Goal: Task Accomplishment & Management: Use online tool/utility

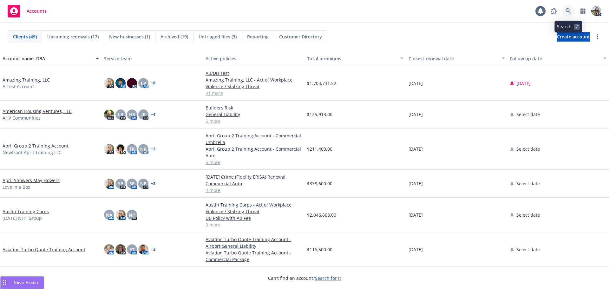
click at [570, 9] on icon at bounding box center [569, 11] width 6 height 6
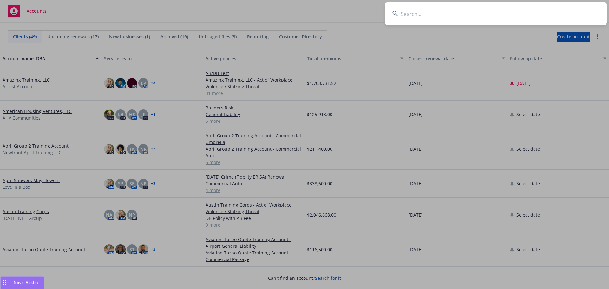
drag, startPoint x: 420, startPoint y: 21, endPoint x: 456, endPoint y: 10, distance: 38.0
click at [422, 18] on input at bounding box center [496, 13] width 222 height 23
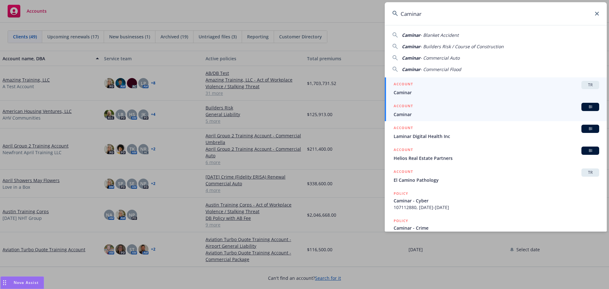
type input "Caminar"
click at [404, 114] on span "Caminar" at bounding box center [497, 114] width 206 height 7
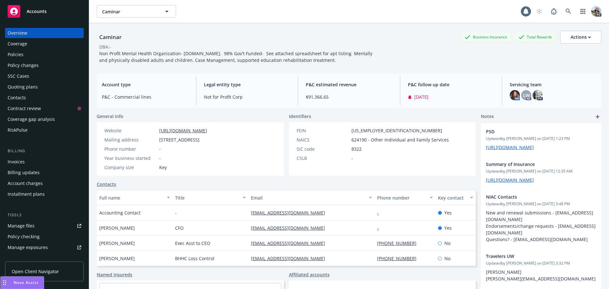
click at [11, 54] on div "Policies" at bounding box center [16, 54] width 16 height 10
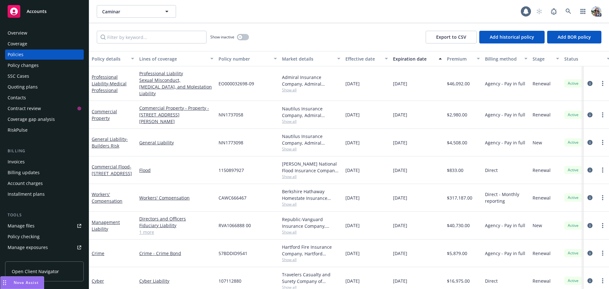
click at [18, 88] on div "Quoting plans" at bounding box center [23, 87] width 30 height 10
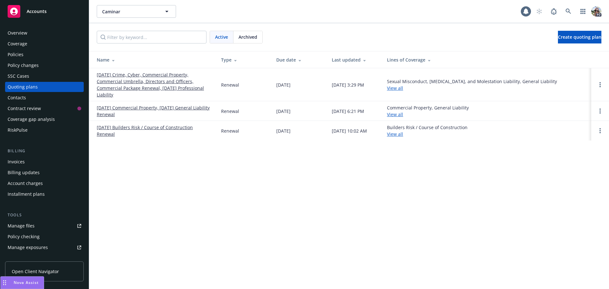
click at [123, 87] on link "07/01/25 Crime, Cyber, Commercial Property, Commercial Umbrella, Directors and …" at bounding box center [154, 84] width 114 height 27
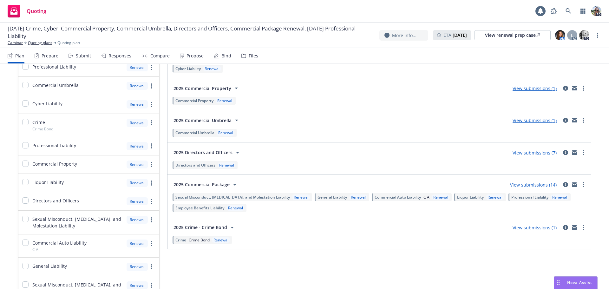
scroll to position [92, 0]
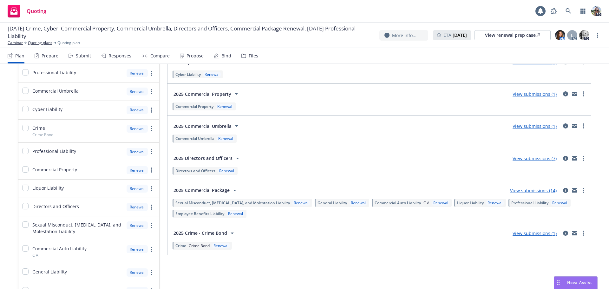
click at [112, 56] on div "Responses" at bounding box center [120, 55] width 23 height 5
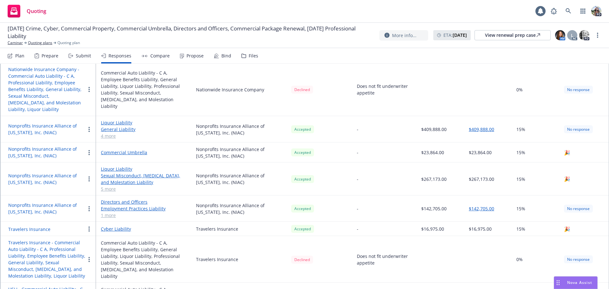
scroll to position [586, 0]
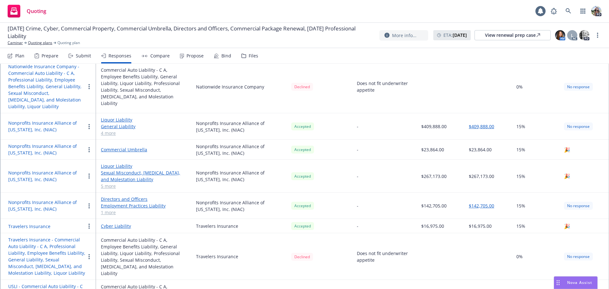
click at [109, 189] on link "5 more" at bounding box center [143, 186] width 85 height 7
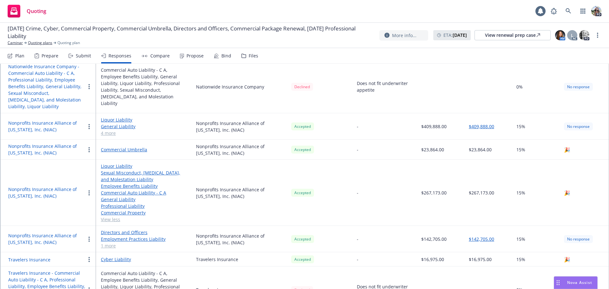
click at [91, 197] on button "button" at bounding box center [89, 193] width 8 height 8
click at [40, 197] on button "Nonprofits Insurance Alliance of California, Inc. (NIAC)" at bounding box center [46, 192] width 77 height 13
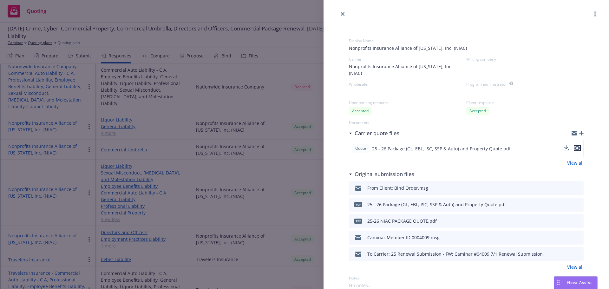
drag, startPoint x: 574, startPoint y: 142, endPoint x: 564, endPoint y: 143, distance: 10.8
click at [564, 145] on div at bounding box center [572, 149] width 17 height 8
click at [564, 145] on icon "download file" at bounding box center [566, 147] width 5 height 5
click at [344, 14] on icon "close" at bounding box center [343, 14] width 4 height 4
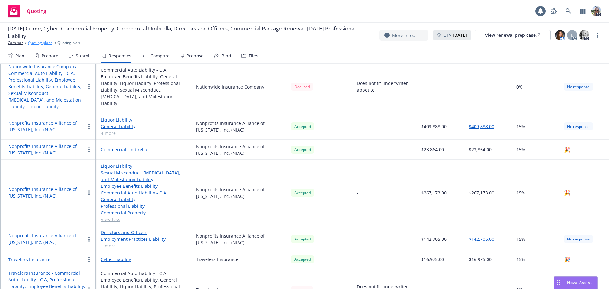
click at [30, 43] on link "Quoting plans" at bounding box center [40, 43] width 24 height 6
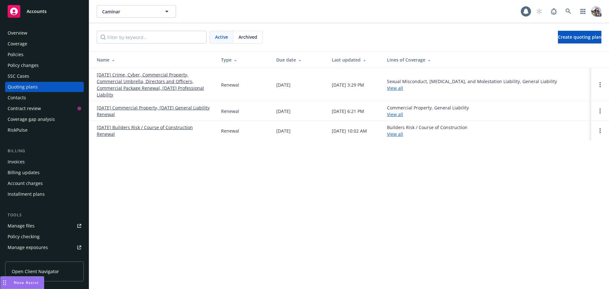
click at [11, 56] on div "Policies" at bounding box center [16, 54] width 16 height 10
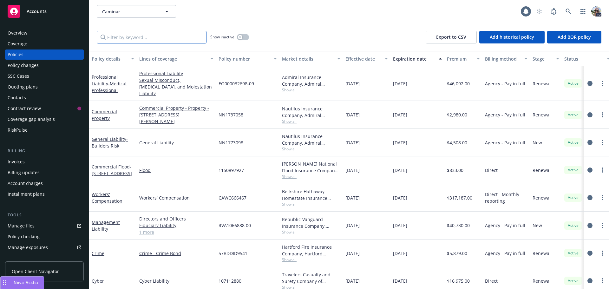
click at [116, 37] on input "Filter by keyword..." at bounding box center [152, 37] width 110 height 13
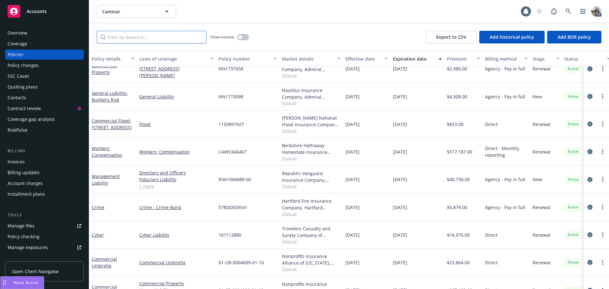
scroll to position [57, 0]
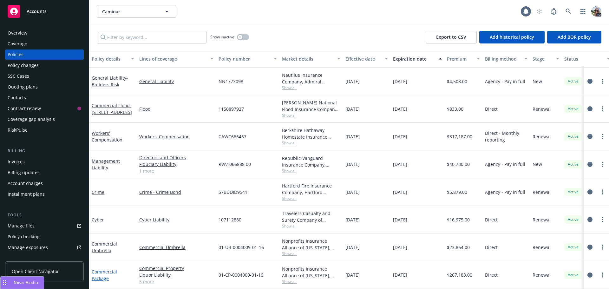
click at [97, 274] on link "Commercial Package" at bounding box center [104, 275] width 25 height 13
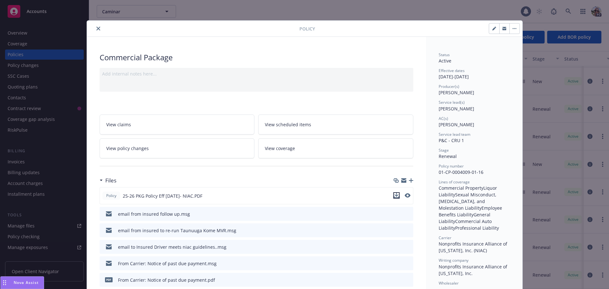
click at [395, 197] on icon "download file" at bounding box center [396, 197] width 5 height 2
click at [406, 195] on icon "preview file" at bounding box center [407, 195] width 6 height 4
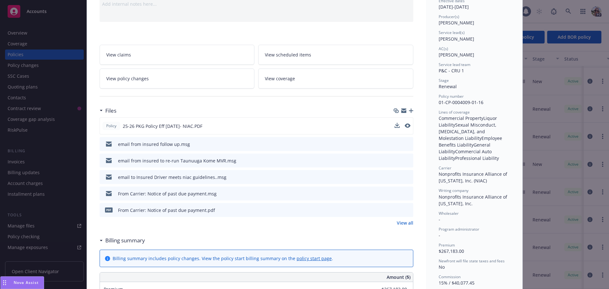
scroll to position [150, 0]
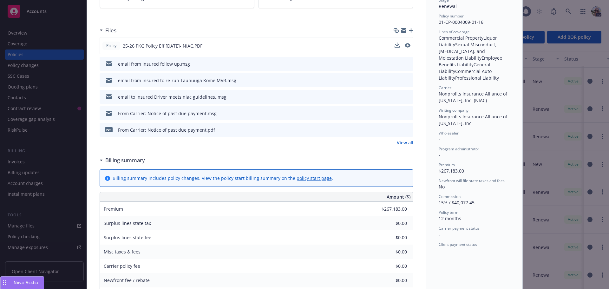
click at [400, 141] on link "View all" at bounding box center [405, 142] width 16 height 7
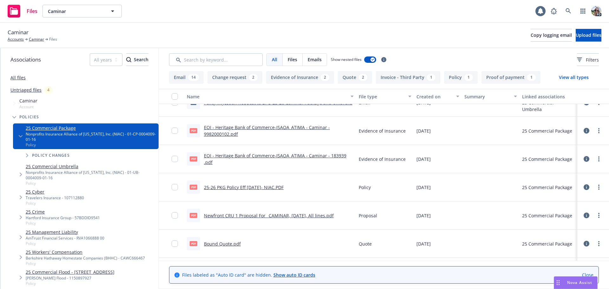
scroll to position [516, 0]
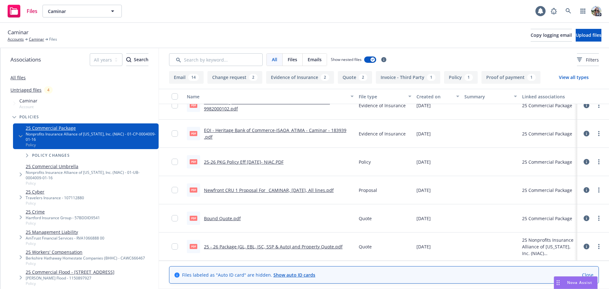
click at [584, 162] on icon at bounding box center [587, 162] width 6 height 6
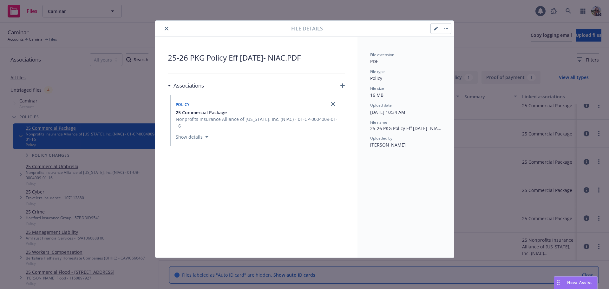
click at [164, 29] on button "close" at bounding box center [167, 29] width 8 height 8
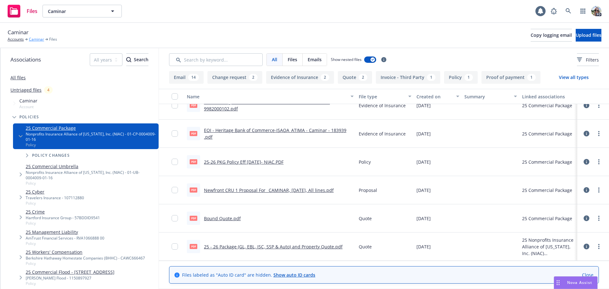
click at [34, 39] on link "Caminar" at bounding box center [36, 39] width 15 height 6
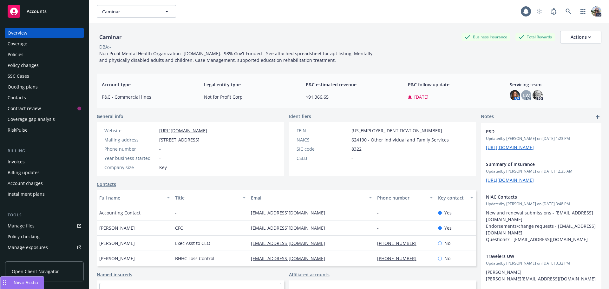
click at [17, 236] on div "Policy checking" at bounding box center [24, 237] width 32 height 10
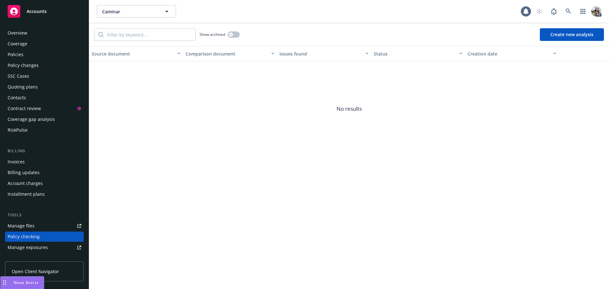
scroll to position [82, 0]
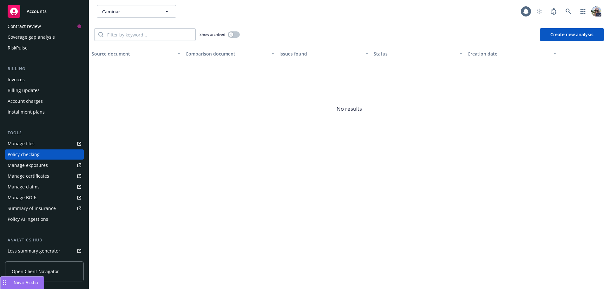
click at [567, 34] on button "Create new analysis" at bounding box center [572, 34] width 64 height 13
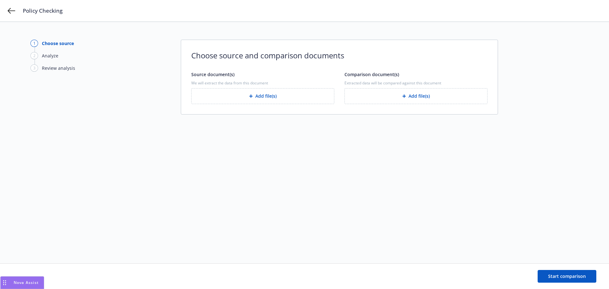
click at [255, 96] on button "Add file(s)" at bounding box center [262, 96] width 143 height 16
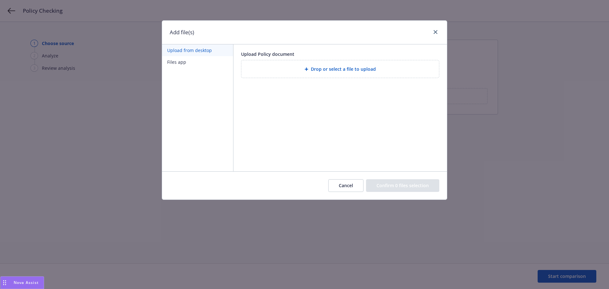
click at [292, 69] on div "Drop or select a file to upload" at bounding box center [341, 68] width 188 height 7
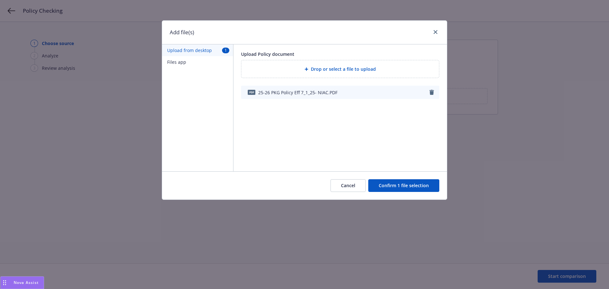
click at [383, 186] on button "Confirm 1 file selection" at bounding box center [403, 185] width 71 height 13
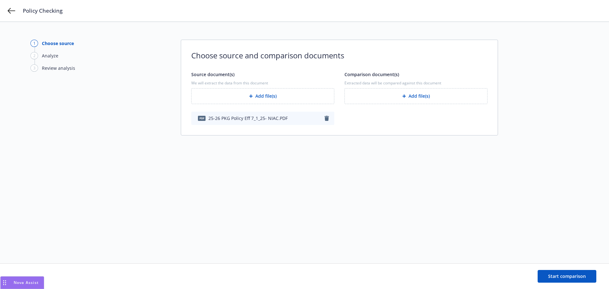
click at [370, 94] on button "Add file(s)" at bounding box center [416, 96] width 143 height 16
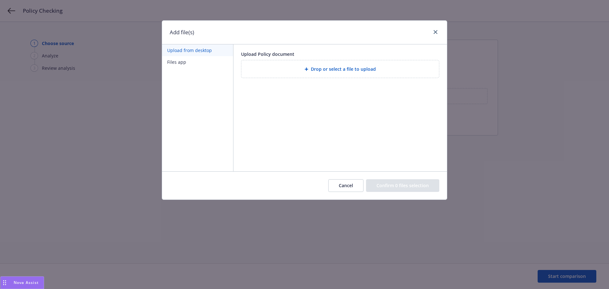
click at [350, 70] on span "Drop or select a file to upload" at bounding box center [343, 69] width 65 height 7
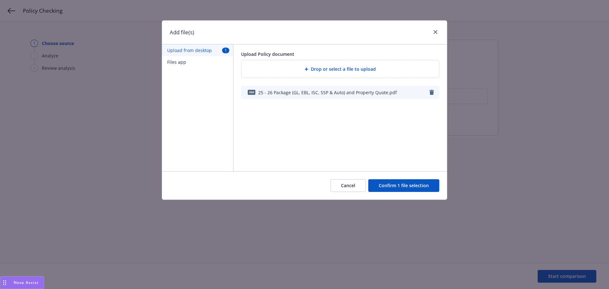
click at [399, 184] on button "Confirm 1 file selection" at bounding box center [403, 185] width 71 height 13
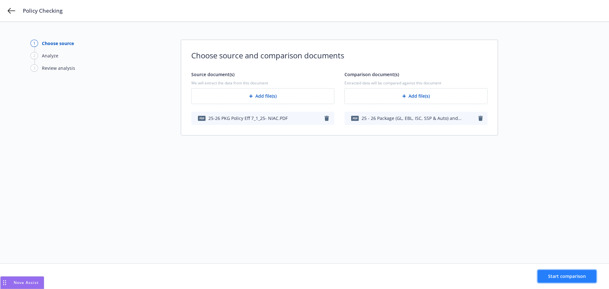
click at [551, 279] on button "Start comparison" at bounding box center [567, 276] width 59 height 13
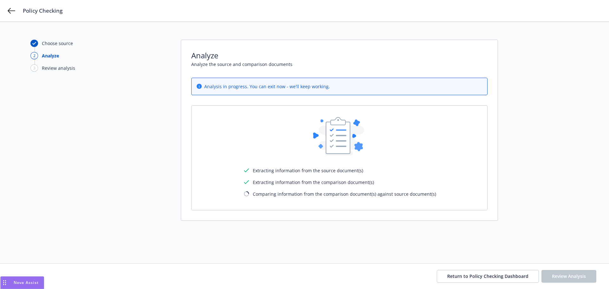
click at [262, 201] on div "Extracting information from the source document(s) Extracting information from …" at bounding box center [339, 157] width 296 height 105
drag, startPoint x: 438, startPoint y: 196, endPoint x: 225, endPoint y: 196, distance: 212.6
click at [225, 196] on div "Extracting information from the source document(s) Extracting information from …" at bounding box center [339, 158] width 275 height 84
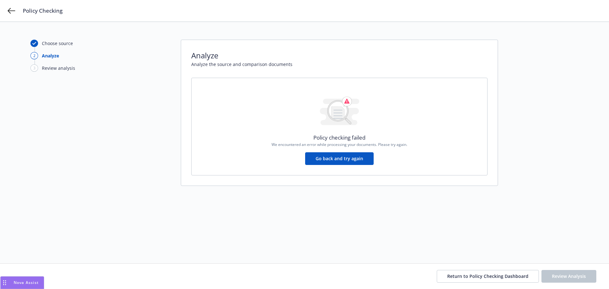
click at [364, 158] on button "Go back and try again" at bounding box center [339, 158] width 69 height 13
click at [317, 160] on button "Go back and try again" at bounding box center [339, 158] width 69 height 13
click at [343, 164] on button "Go back and try again" at bounding box center [339, 158] width 69 height 13
click at [340, 160] on button "Go back and try again" at bounding box center [339, 158] width 69 height 13
click at [338, 158] on button "Go back and try again" at bounding box center [339, 158] width 69 height 13
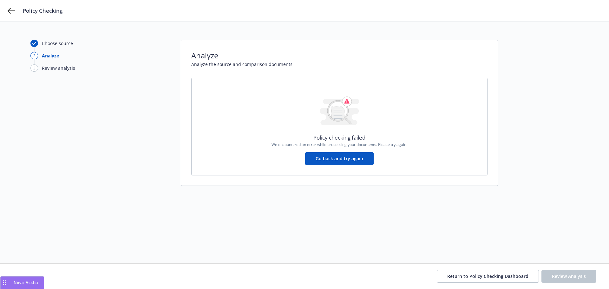
click at [338, 158] on button "Go back and try again" at bounding box center [339, 158] width 69 height 13
click at [338, 161] on button "Go back and try again" at bounding box center [339, 158] width 69 height 13
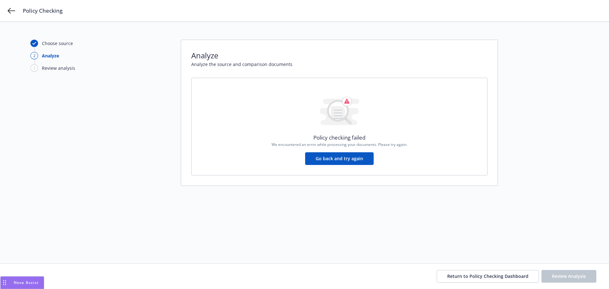
click at [338, 160] on button "Go back and try again" at bounding box center [339, 158] width 69 height 13
click at [336, 157] on button "Go back and try again" at bounding box center [339, 158] width 69 height 13
click at [328, 160] on button "Go back and try again" at bounding box center [339, 158] width 69 height 13
click at [322, 161] on button "Go back and try again" at bounding box center [339, 158] width 69 height 13
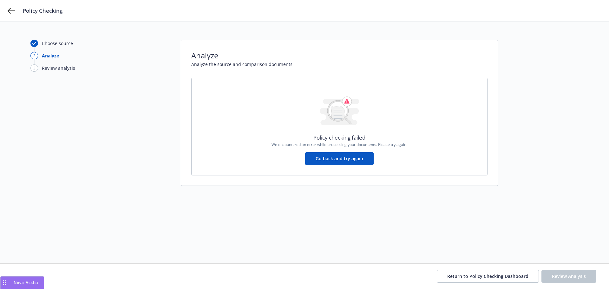
click at [57, 45] on div "Choose source" at bounding box center [57, 43] width 31 height 7
click at [42, 43] on div "Choose source" at bounding box center [57, 43] width 31 height 7
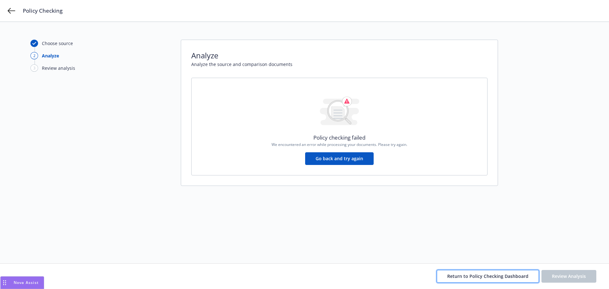
click at [461, 276] on span "Return to Policy Checking Dashboard" at bounding box center [487, 276] width 81 height 6
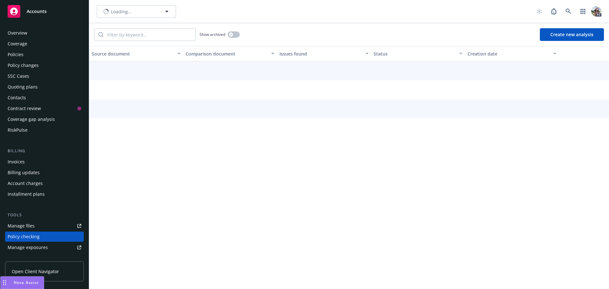
scroll to position [82, 0]
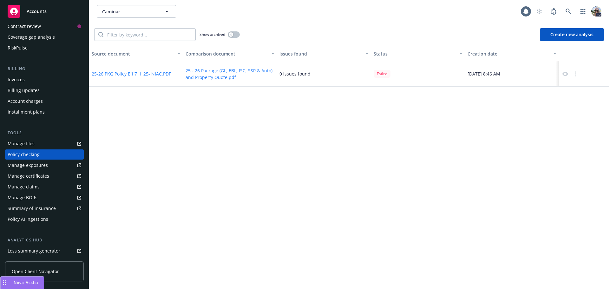
click at [115, 75] on button "25-26 PKG Policy Eff 7_1_25- NIAC.PDF" at bounding box center [131, 73] width 79 height 7
click at [558, 32] on button "Create new analysis" at bounding box center [572, 34] width 64 height 13
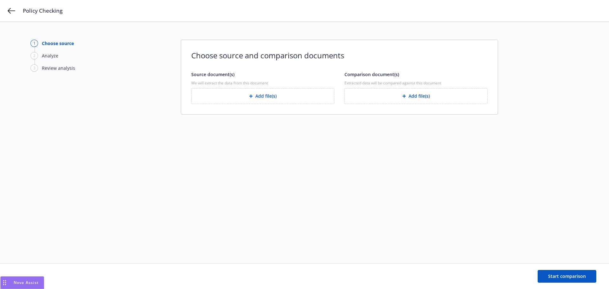
click at [255, 100] on button "Add file(s)" at bounding box center [262, 96] width 143 height 16
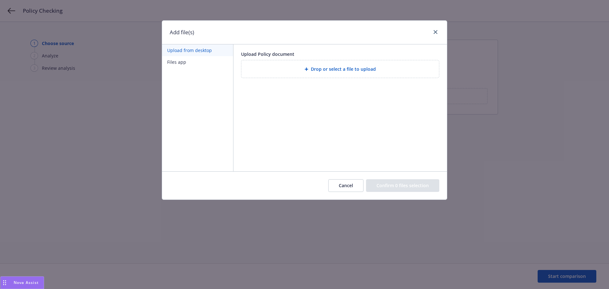
click at [326, 75] on div "Drop or select a file to upload" at bounding box center [340, 68] width 198 height 17
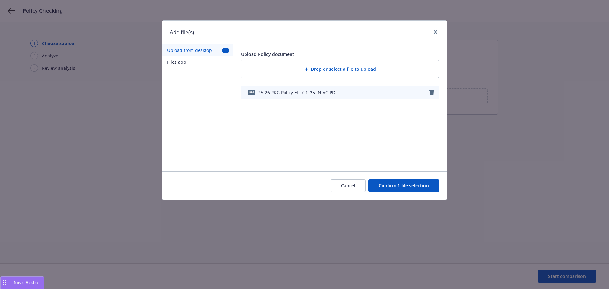
click at [407, 188] on button "Confirm 1 file selection" at bounding box center [403, 185] width 71 height 13
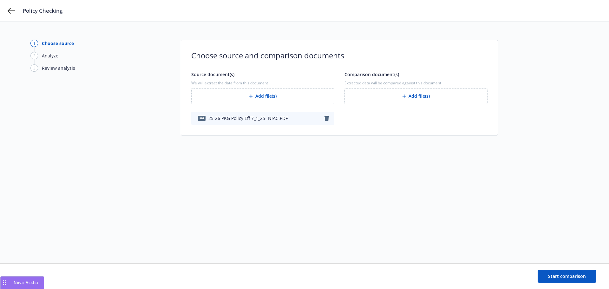
click at [379, 92] on button "Add file(s)" at bounding box center [416, 96] width 143 height 16
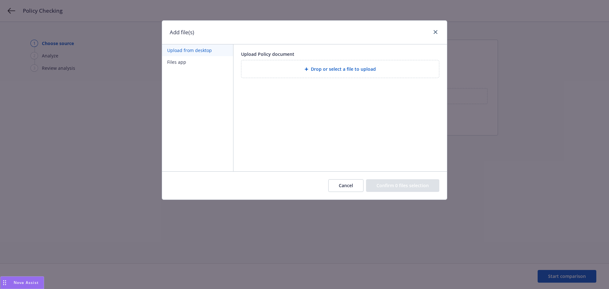
click at [297, 68] on div "Drop or select a file to upload" at bounding box center [341, 68] width 188 height 7
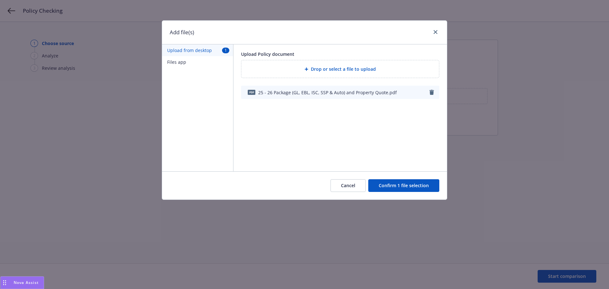
click at [395, 187] on button "Confirm 1 file selection" at bounding box center [403, 185] width 71 height 13
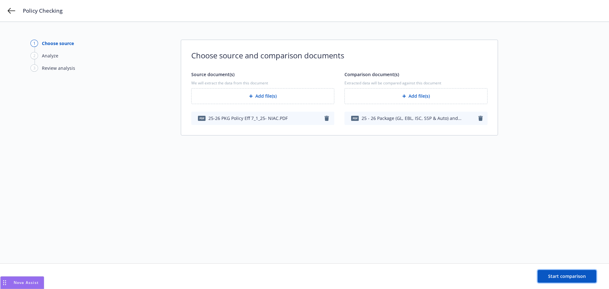
drag, startPoint x: 553, startPoint y: 278, endPoint x: 553, endPoint y: 267, distance: 11.4
click at [553, 278] on span "Start comparison" at bounding box center [567, 276] width 38 height 6
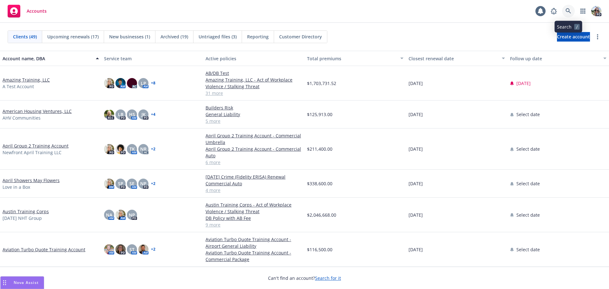
click at [565, 8] on link at bounding box center [568, 11] width 13 height 13
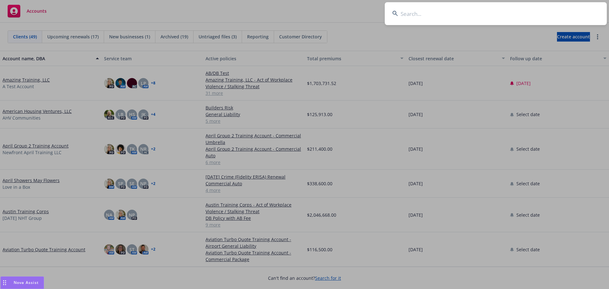
drag, startPoint x: 414, startPoint y: 10, endPoint x: 419, endPoint y: 9, distance: 4.8
click at [415, 9] on input at bounding box center [496, 13] width 222 height 23
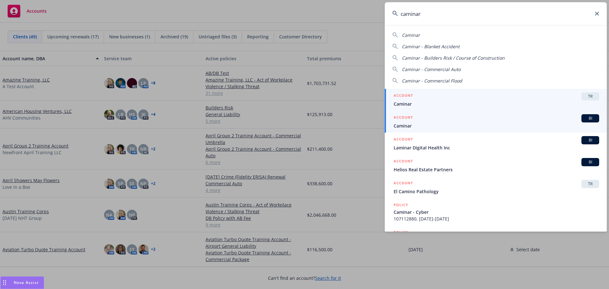
type input "caminar"
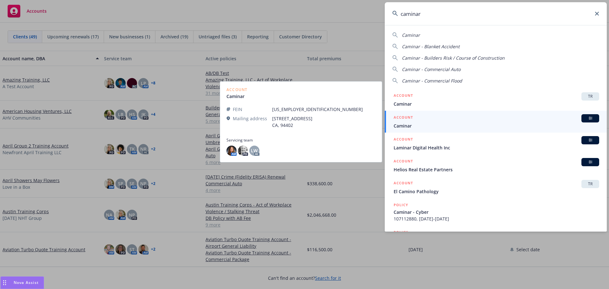
click at [414, 124] on span "Caminar" at bounding box center [497, 125] width 206 height 7
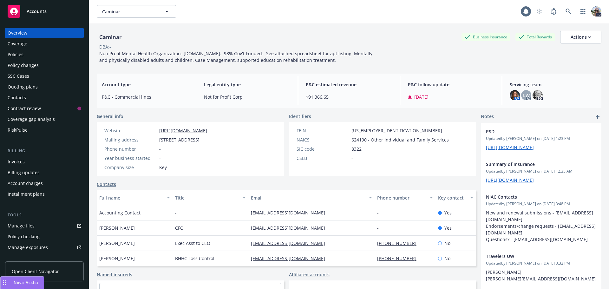
click at [10, 52] on div "Policies" at bounding box center [16, 54] width 16 height 10
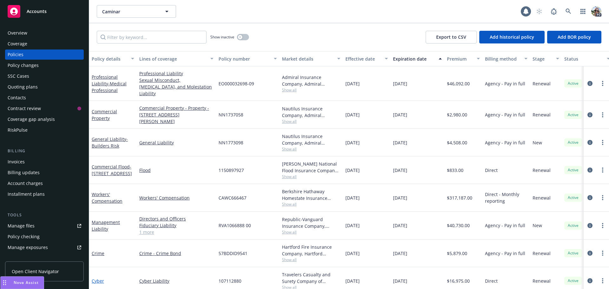
click at [98, 278] on link "Cyber" at bounding box center [98, 281] width 12 height 6
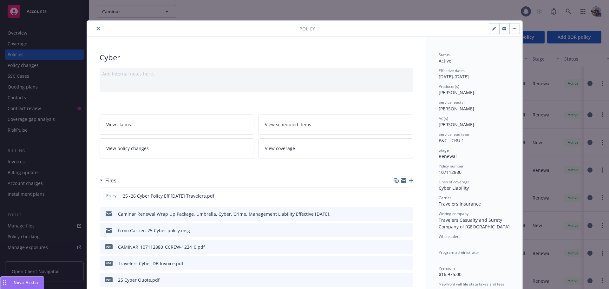
click at [97, 28] on icon "close" at bounding box center [98, 29] width 4 height 4
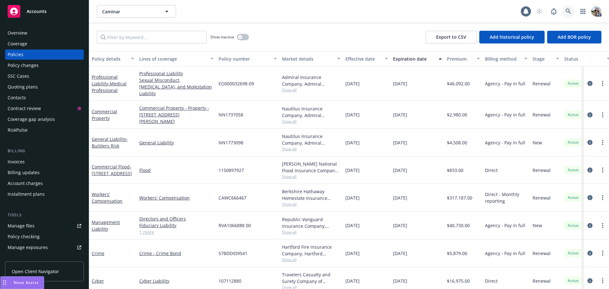
click at [568, 10] on icon at bounding box center [569, 12] width 6 height 6
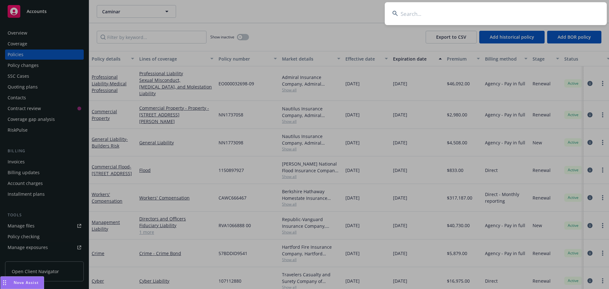
click at [416, 14] on input at bounding box center [496, 13] width 222 height 23
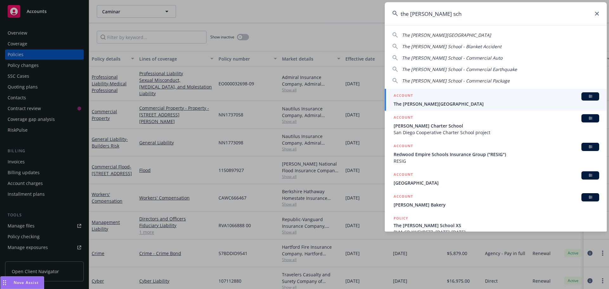
type input "the harker sch"
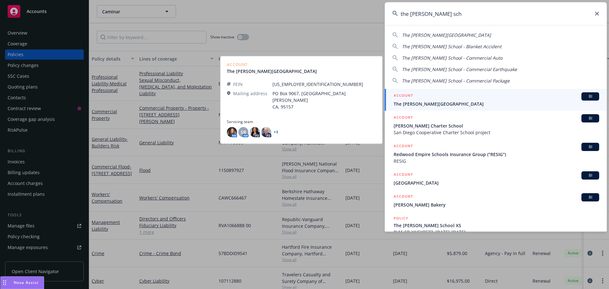
click at [409, 102] on span "The Harker School" at bounding box center [497, 104] width 206 height 7
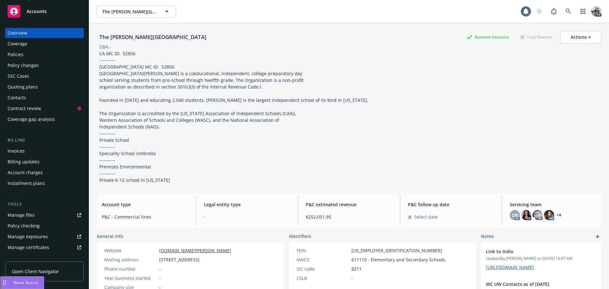
click at [28, 52] on div "Policies" at bounding box center [45, 54] width 74 height 10
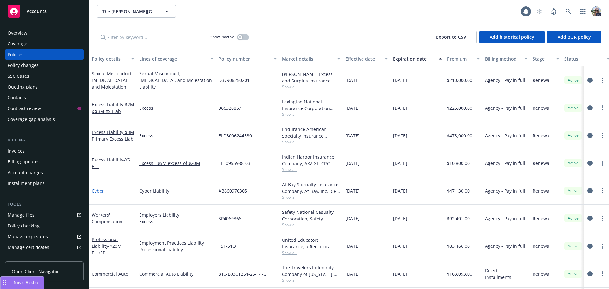
click at [97, 192] on link "Cyber" at bounding box center [98, 191] width 12 height 6
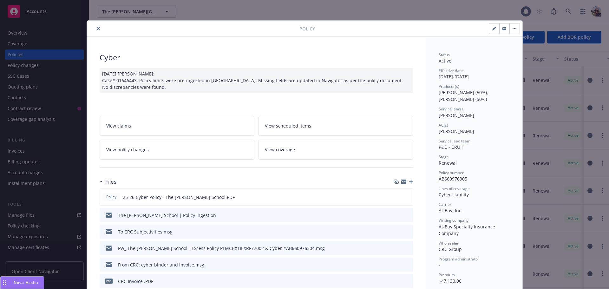
drag, startPoint x: 95, startPoint y: 26, endPoint x: 116, endPoint y: 26, distance: 20.9
click at [95, 26] on button "close" at bounding box center [99, 29] width 8 height 8
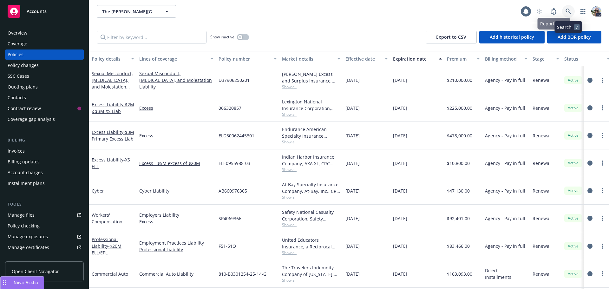
click at [568, 9] on icon at bounding box center [568, 11] width 5 height 5
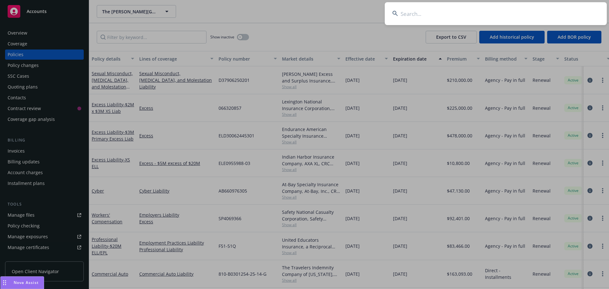
click at [457, 14] on input at bounding box center [496, 13] width 222 height 23
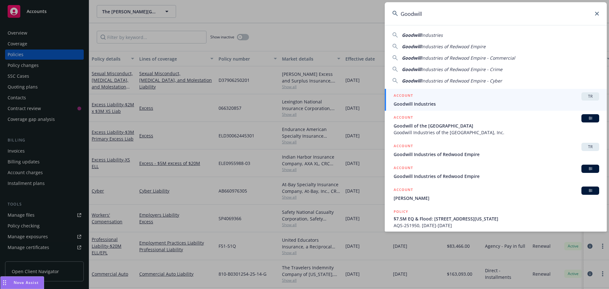
type input "Goodwill"
click at [438, 101] on span "Goodwill Industries" at bounding box center [497, 104] width 206 height 7
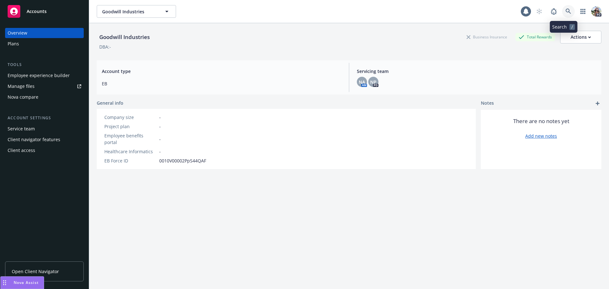
click at [566, 11] on icon at bounding box center [569, 12] width 6 height 6
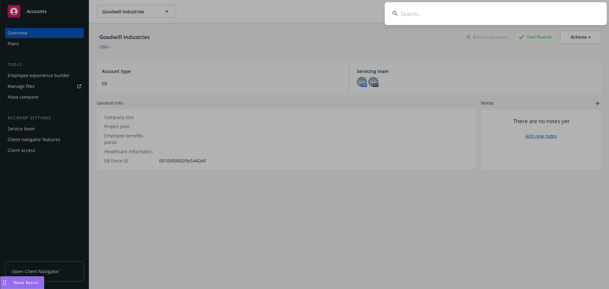
drag, startPoint x: 540, startPoint y: 16, endPoint x: 563, endPoint y: 14, distance: 23.7
click at [547, 13] on input at bounding box center [496, 13] width 222 height 23
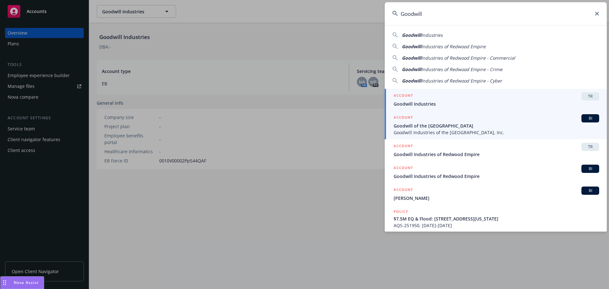
type input "Goodwill"
click at [449, 131] on span "Goodwill Industries of the Greater East Bay, Inc." at bounding box center [497, 132] width 206 height 7
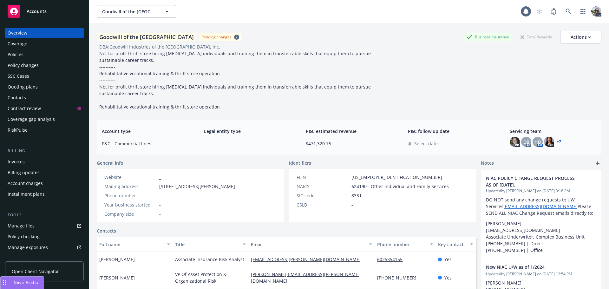
click at [16, 55] on div "Policies" at bounding box center [16, 54] width 16 height 10
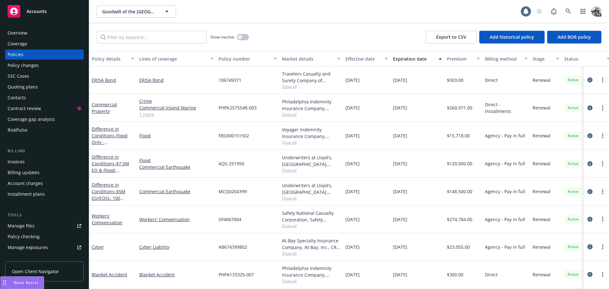
click at [588, 246] on icon "circleInformation" at bounding box center [590, 246] width 5 height 5
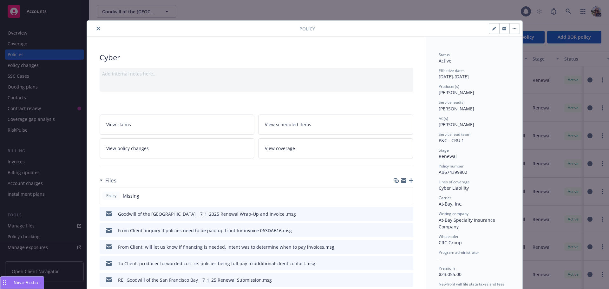
click at [511, 30] on button "button" at bounding box center [515, 28] width 10 height 10
click at [95, 26] on button "close" at bounding box center [99, 29] width 8 height 8
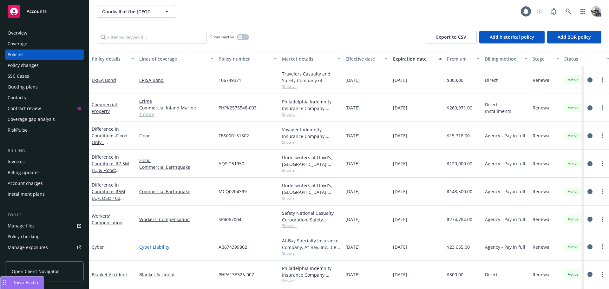
click at [152, 249] on link "Cyber Liability" at bounding box center [176, 247] width 74 height 7
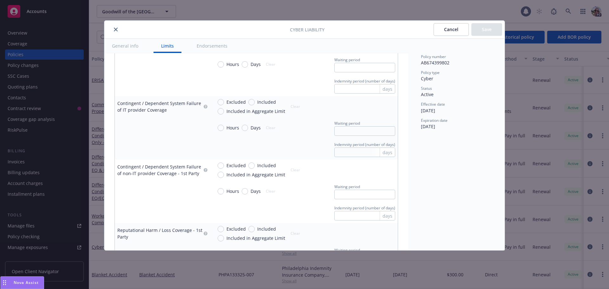
scroll to position [208, 0]
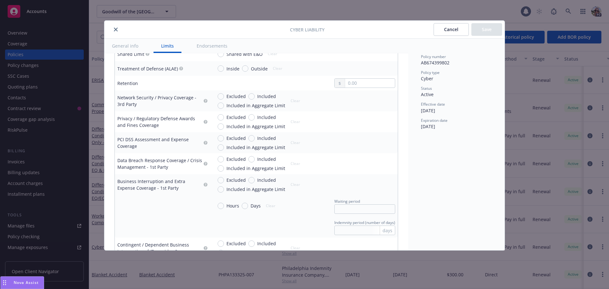
type textarea "x"
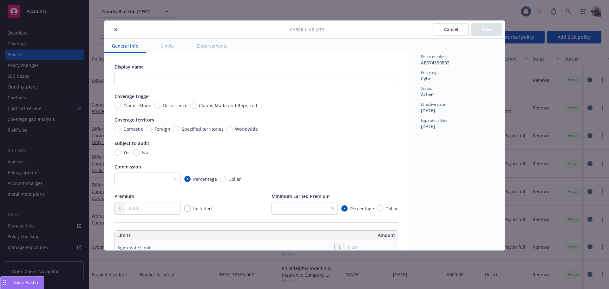
click at [116, 30] on icon "close" at bounding box center [116, 30] width 4 height 4
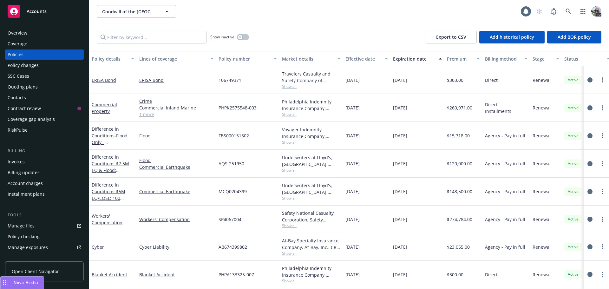
click at [30, 236] on div "Policy checking" at bounding box center [24, 237] width 32 height 10
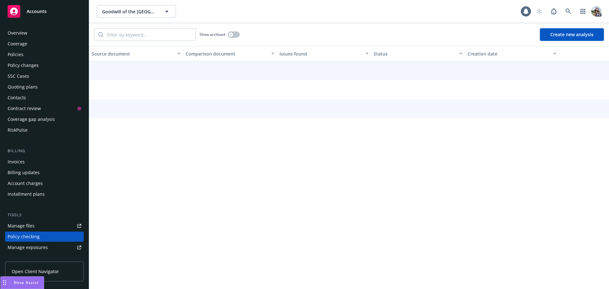
scroll to position [82, 0]
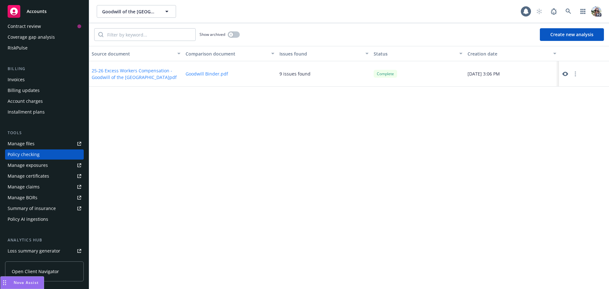
click at [562, 32] on button "Create new analysis" at bounding box center [572, 34] width 64 height 13
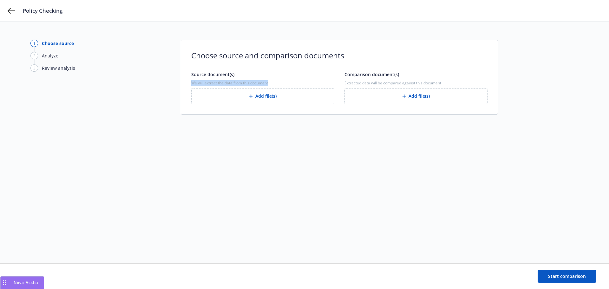
drag, startPoint x: 275, startPoint y: 84, endPoint x: 200, endPoint y: 81, distance: 75.6
click at [188, 83] on div "Choose source and comparison documents Source document(s) We will extract the d…" at bounding box center [339, 77] width 317 height 75
drag, startPoint x: 447, startPoint y: 83, endPoint x: 346, endPoint y: 85, distance: 100.9
click at [346, 85] on span "Extracted data will be compared against this document" at bounding box center [416, 82] width 143 height 5
click at [269, 82] on span "We will extract the data from this document" at bounding box center [262, 82] width 143 height 5
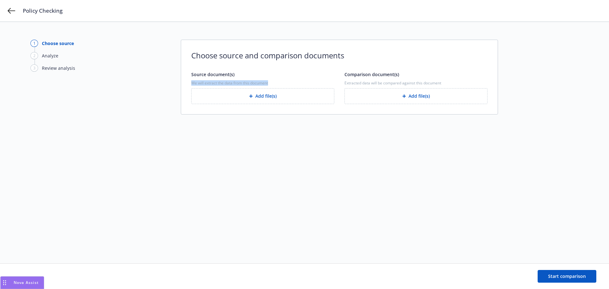
drag, startPoint x: 273, startPoint y: 82, endPoint x: 189, endPoint y: 83, distance: 83.5
click at [189, 83] on div "Choose source and comparison documents Source document(s) We will extract the d…" at bounding box center [339, 77] width 317 height 75
drag, startPoint x: 399, startPoint y: 75, endPoint x: 344, endPoint y: 78, distance: 54.6
click at [345, 78] on div "Comparison document(s) Extracted data will be compared against this document Ad…" at bounding box center [416, 87] width 143 height 33
drag, startPoint x: 275, startPoint y: 83, endPoint x: 181, endPoint y: 85, distance: 94.0
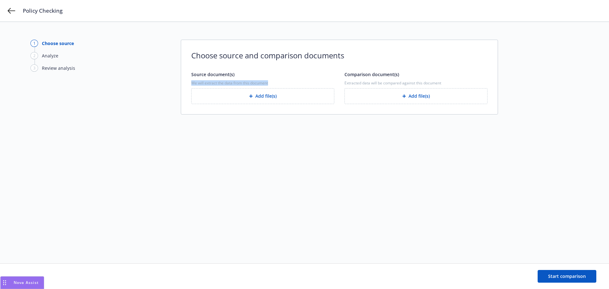
click at [181, 85] on div "Choose source and comparison documents Source document(s) We will extract the d…" at bounding box center [339, 77] width 317 height 75
click at [273, 85] on span "We will extract the data from this document" at bounding box center [262, 82] width 143 height 5
drag, startPoint x: 238, startPoint y: 74, endPoint x: 181, endPoint y: 76, distance: 57.5
click at [181, 76] on div "Choose source and comparison documents Source document(s) We will extract the d…" at bounding box center [339, 77] width 317 height 75
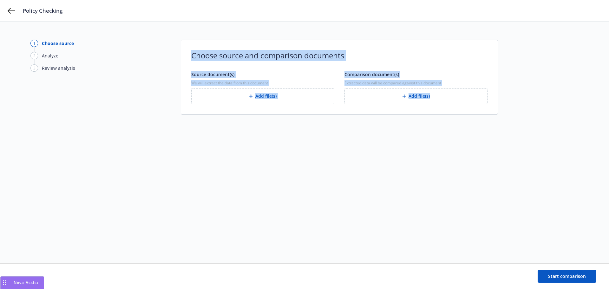
drag, startPoint x: 193, startPoint y: 57, endPoint x: 445, endPoint y: 102, distance: 256.9
click at [445, 102] on div "Choose source and comparison documents Source document(s) We will extract the d…" at bounding box center [339, 77] width 317 height 75
click at [11, 10] on icon at bounding box center [12, 11] width 8 height 8
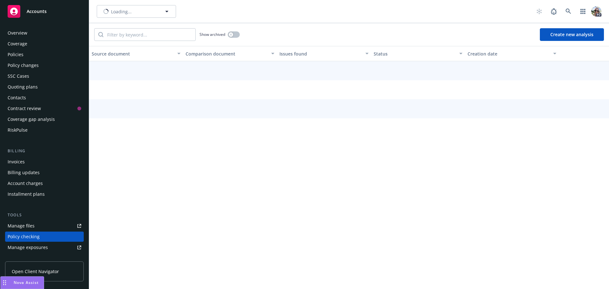
scroll to position [82, 0]
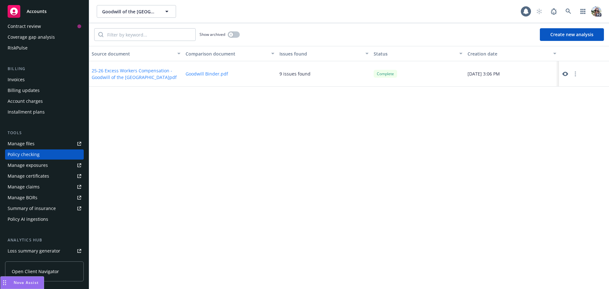
click at [27, 140] on div "Manage files" at bounding box center [21, 144] width 27 height 10
click at [577, 73] on button "button" at bounding box center [576, 74] width 8 height 8
click at [564, 75] on icon at bounding box center [566, 74] width 6 height 4
click at [566, 74] on icon at bounding box center [566, 74] width 6 height 6
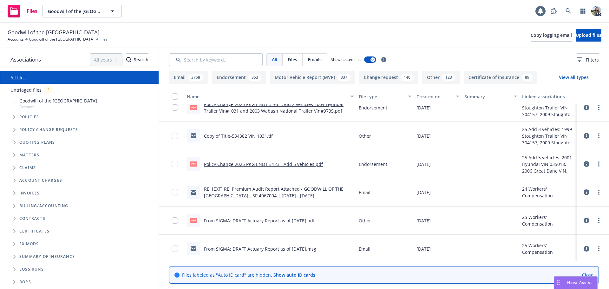
scroll to position [72, 0]
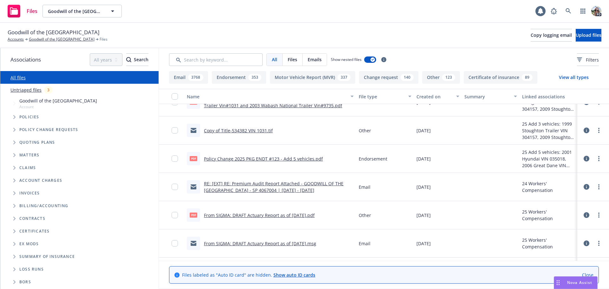
click at [26, 281] on span "BORs" at bounding box center [25, 282] width 12 height 4
drag, startPoint x: 91, startPoint y: 81, endPoint x: 63, endPoint y: 103, distance: 36.6
click at [91, 80] on div "All files" at bounding box center [79, 77] width 158 height 13
click at [31, 135] on div "Policy change requests" at bounding box center [83, 129] width 152 height 13
click at [14, 115] on icon "Tree Example" at bounding box center [14, 117] width 2 height 4
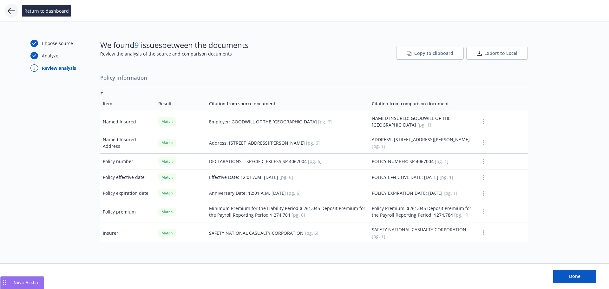
click at [11, 9] on icon at bounding box center [12, 11] width 8 height 8
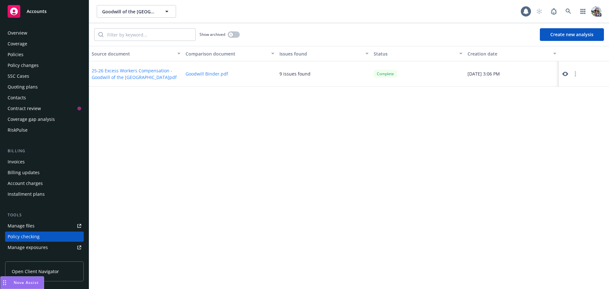
click at [25, 52] on div "Policies" at bounding box center [45, 54] width 74 height 10
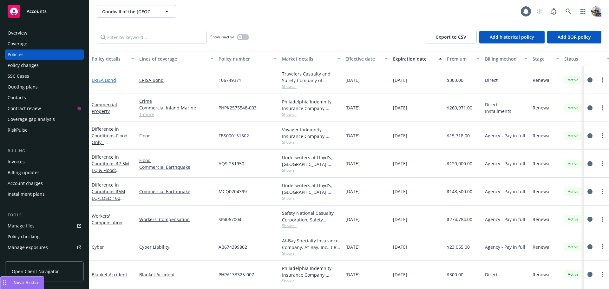
click at [101, 80] on link "ERISA Bond" at bounding box center [104, 80] width 24 height 6
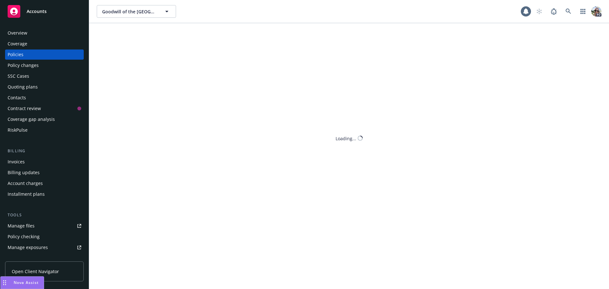
click at [15, 55] on div "Policies" at bounding box center [16, 54] width 16 height 10
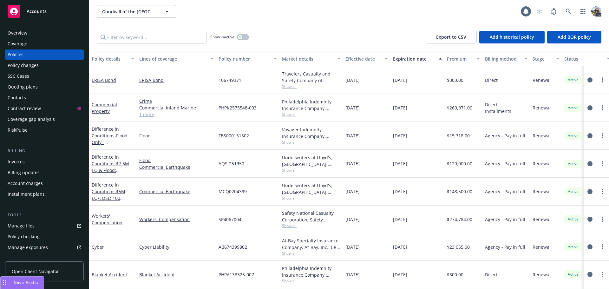
click at [33, 85] on div "Quoting plans" at bounding box center [23, 87] width 30 height 10
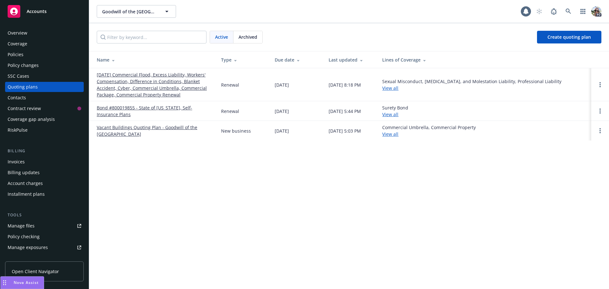
click at [111, 78] on link "[DATE] Commercial Flood, Excess Liability, Workers' Compensation, Difference in…" at bounding box center [154, 84] width 114 height 27
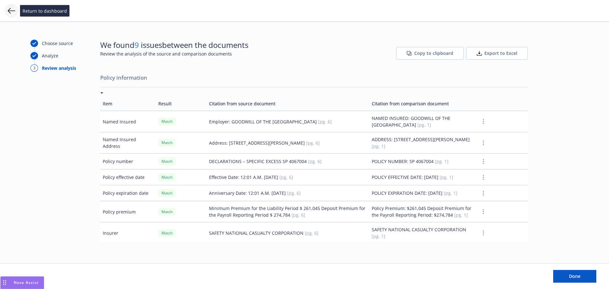
click at [11, 10] on icon at bounding box center [12, 11] width 8 height 8
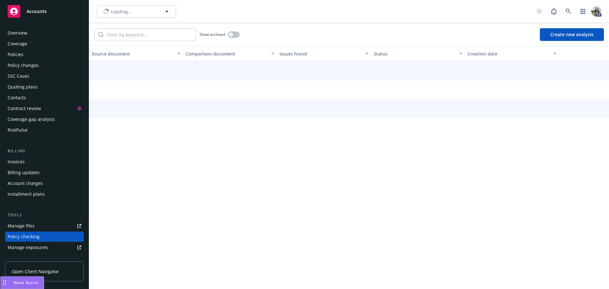
scroll to position [82, 0]
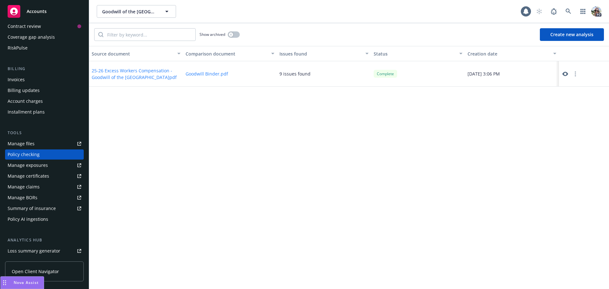
click at [575, 74] on circle "button" at bounding box center [575, 73] width 1 height 1
click at [114, 9] on span "Goodwill of the San Francisco Bay" at bounding box center [129, 11] width 55 height 7
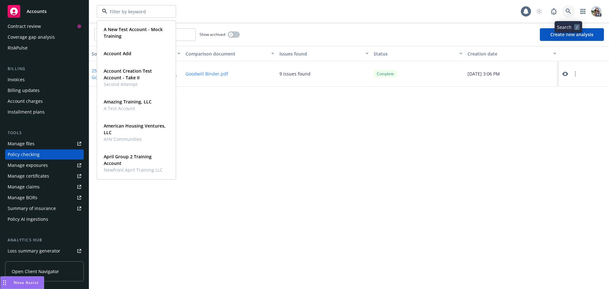
click at [569, 7] on link at bounding box center [568, 11] width 13 height 13
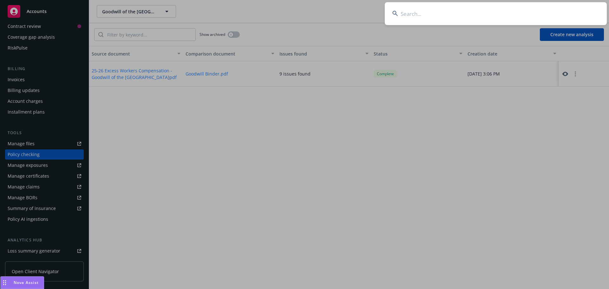
drag, startPoint x: 440, startPoint y: 20, endPoint x: 432, endPoint y: 21, distance: 7.7
click at [438, 19] on input at bounding box center [496, 13] width 222 height 23
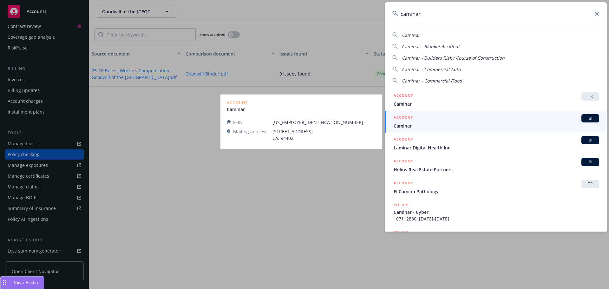
type input "caminar"
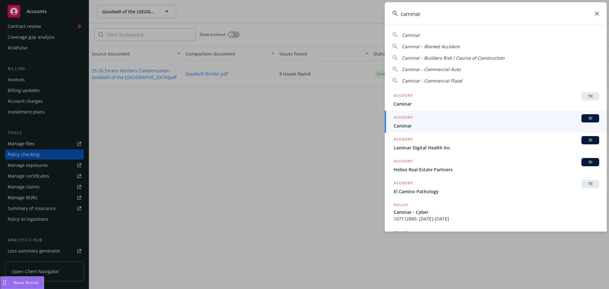
click at [400, 128] on span "Caminar" at bounding box center [497, 125] width 206 height 7
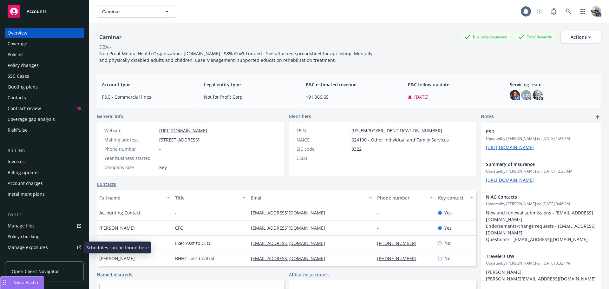
click at [23, 238] on div "Policy checking" at bounding box center [24, 237] width 32 height 10
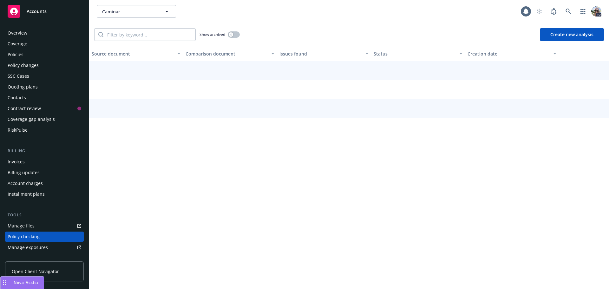
scroll to position [82, 0]
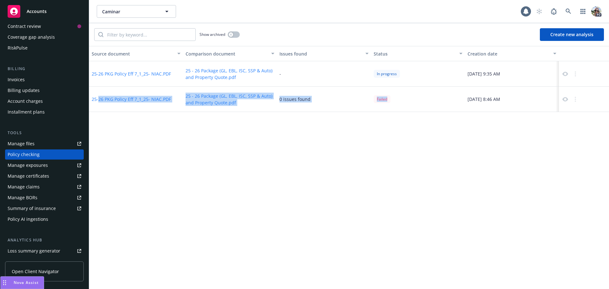
drag, startPoint x: 408, startPoint y: 101, endPoint x: 99, endPoint y: 105, distance: 309.1
click at [99, 105] on div "25-26 PKG Policy Eff 7_1_25- NIAC.PDF 25 - 26 Package (GL, EBL, ISC, SSP & Auto…" at bounding box center [349, 99] width 520 height 25
drag, startPoint x: 394, startPoint y: 162, endPoint x: 579, endPoint y: 100, distance: 195.6
click at [579, 100] on div at bounding box center [571, 100] width 18 height 8
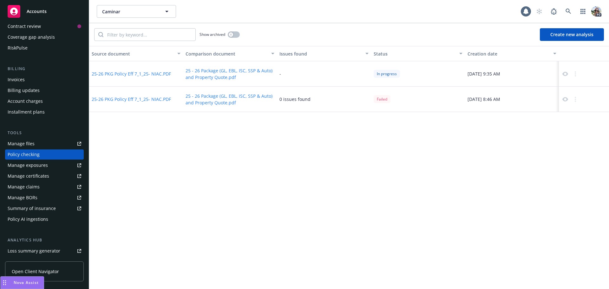
drag, startPoint x: 517, startPoint y: 139, endPoint x: 531, endPoint y: 130, distance: 16.9
click at [530, 133] on div "Source document Comparison document Issues found Status Creation date 25-26 PKG…" at bounding box center [349, 167] width 520 height 243
drag, startPoint x: 564, startPoint y: 105, endPoint x: 565, endPoint y: 100, distance: 5.5
click at [565, 101] on div at bounding box center [584, 99] width 50 height 25
click at [567, 99] on icon at bounding box center [566, 99] width 6 height 4
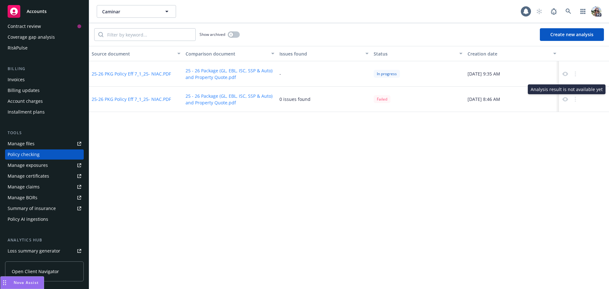
click at [573, 113] on div "Source document Comparison document Issues found Status Creation date 25-26 PKG…" at bounding box center [349, 167] width 520 height 243
click at [232, 37] on button "button" at bounding box center [234, 34] width 12 height 6
click at [235, 35] on icon "button" at bounding box center [236, 35] width 3 height 2
click at [25, 144] on div "Manage files" at bounding box center [21, 144] width 27 height 10
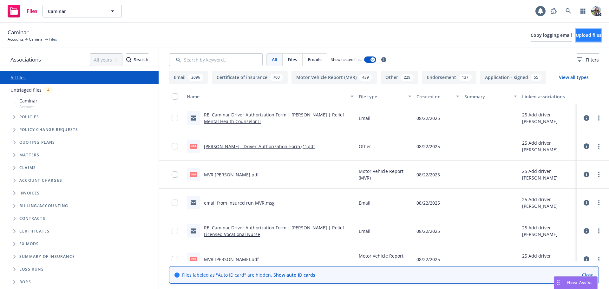
click at [576, 37] on span "Upload files" at bounding box center [589, 35] width 26 height 6
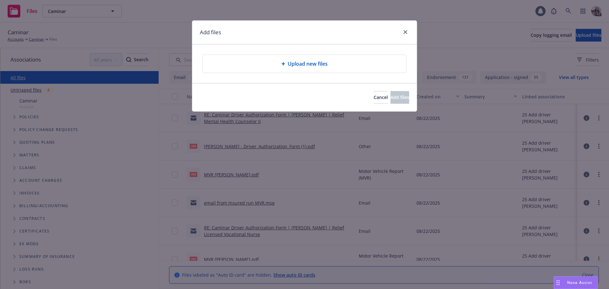
click at [292, 69] on div "Upload new files" at bounding box center [305, 64] width 204 height 18
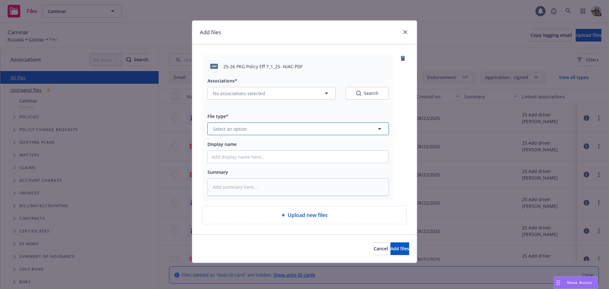
click at [220, 128] on span "Select an option" at bounding box center [230, 129] width 34 height 7
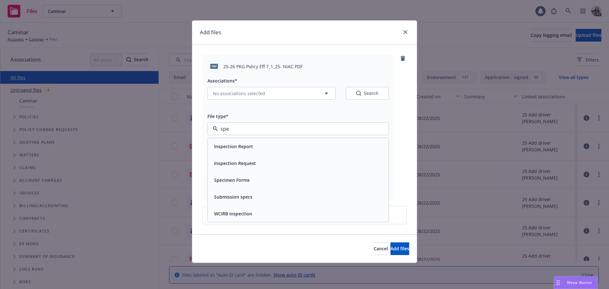
type input "spec"
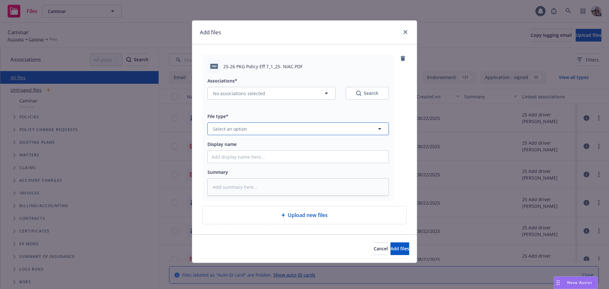
click at [225, 126] on span "Select an option" at bounding box center [230, 129] width 34 height 7
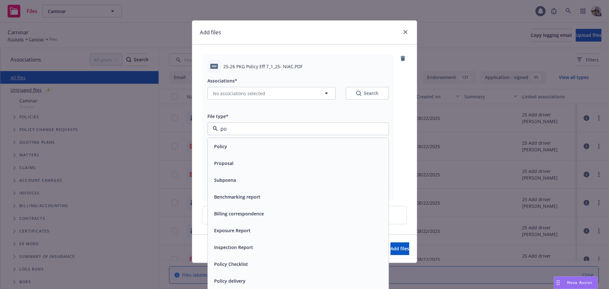
type input "pol"
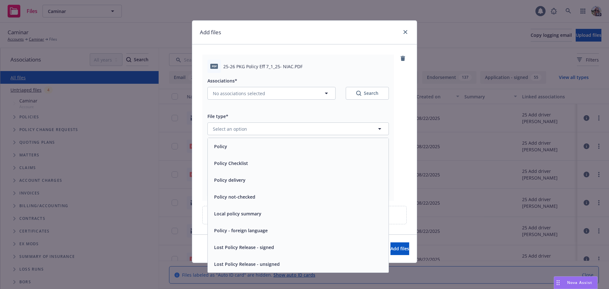
type textarea "x"
